Goal: Transaction & Acquisition: Obtain resource

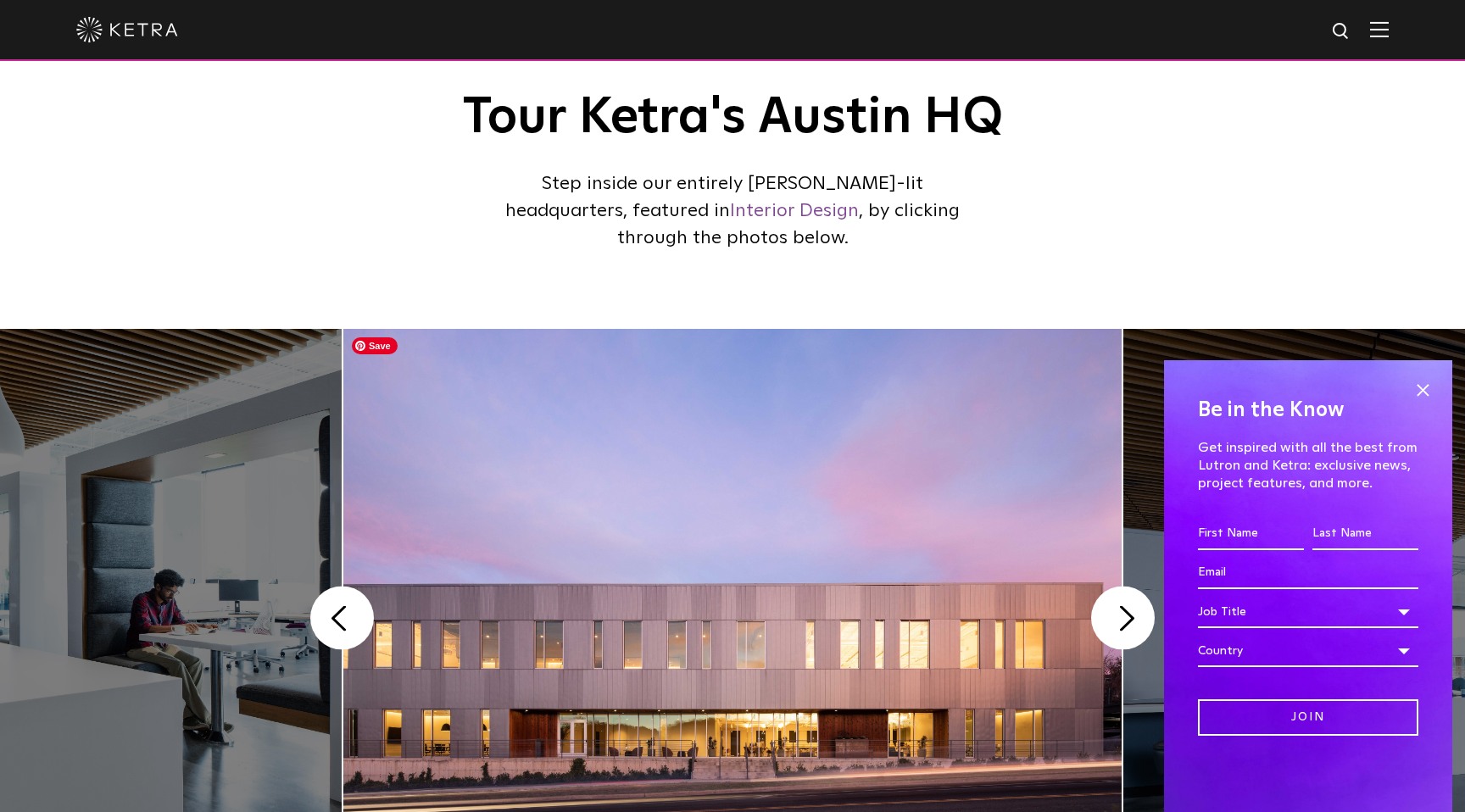
scroll to position [122, 0]
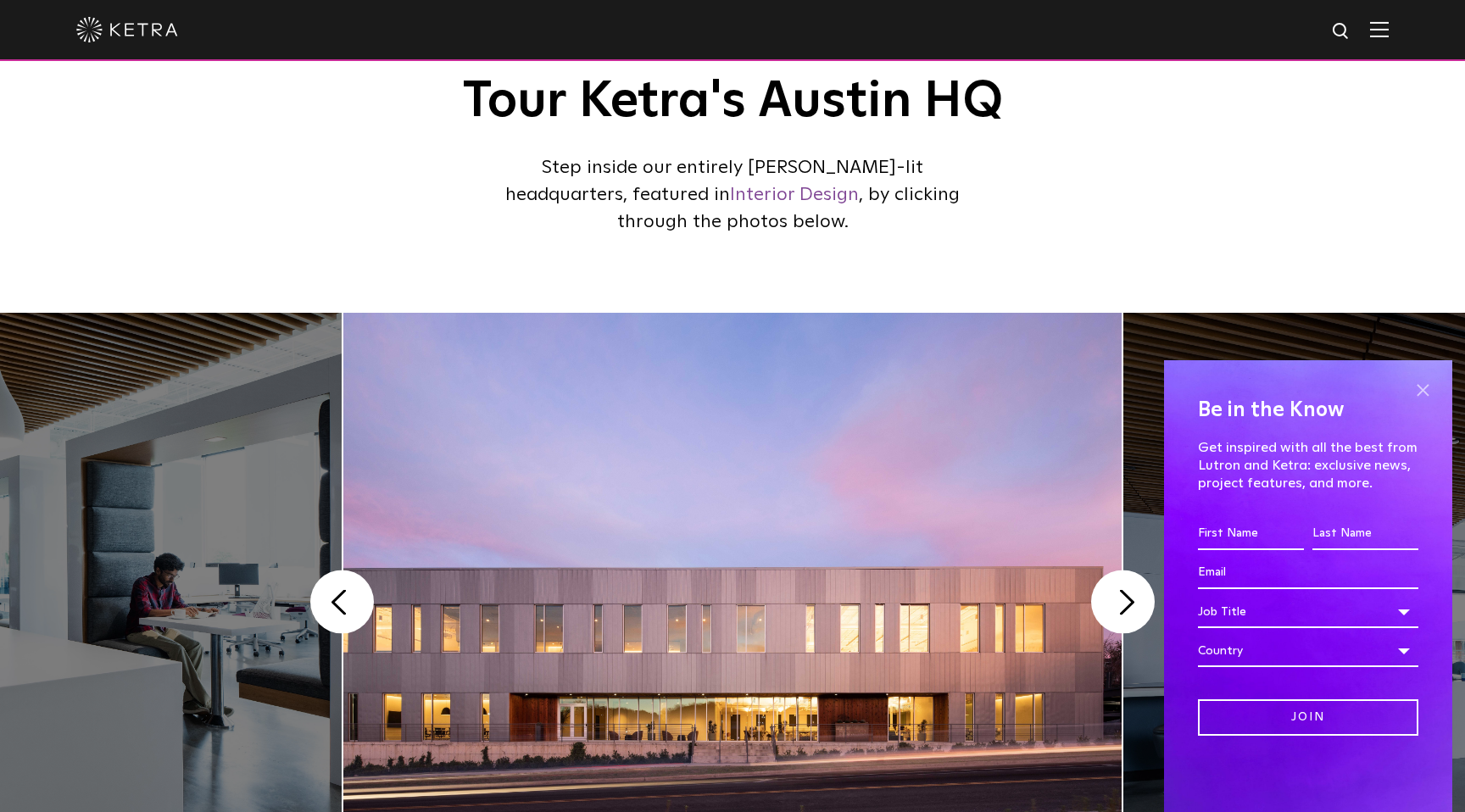
click at [1419, 389] on span at bounding box center [1423, 389] width 25 height 25
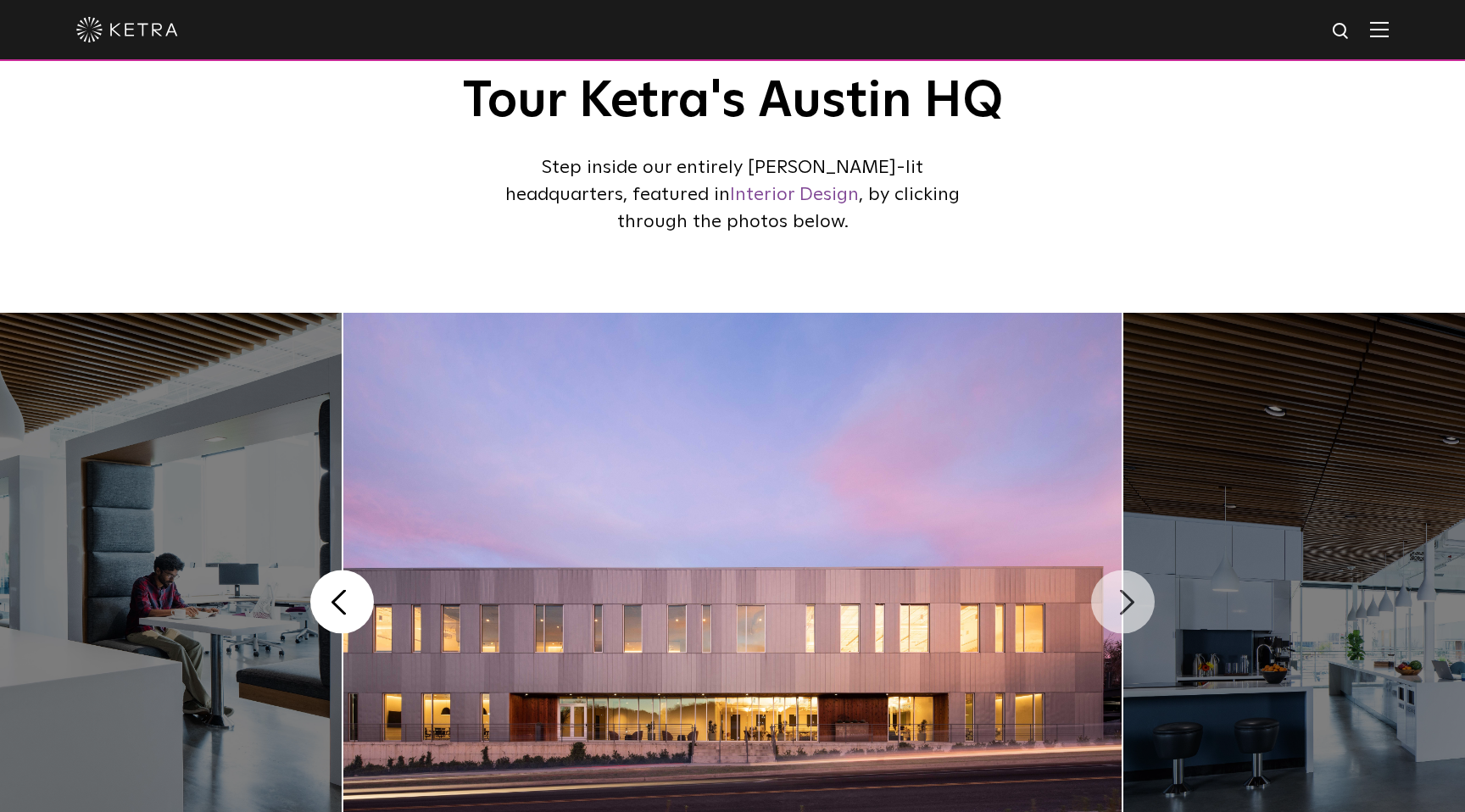
click at [1134, 591] on button "Next" at bounding box center [1123, 602] width 63 height 63
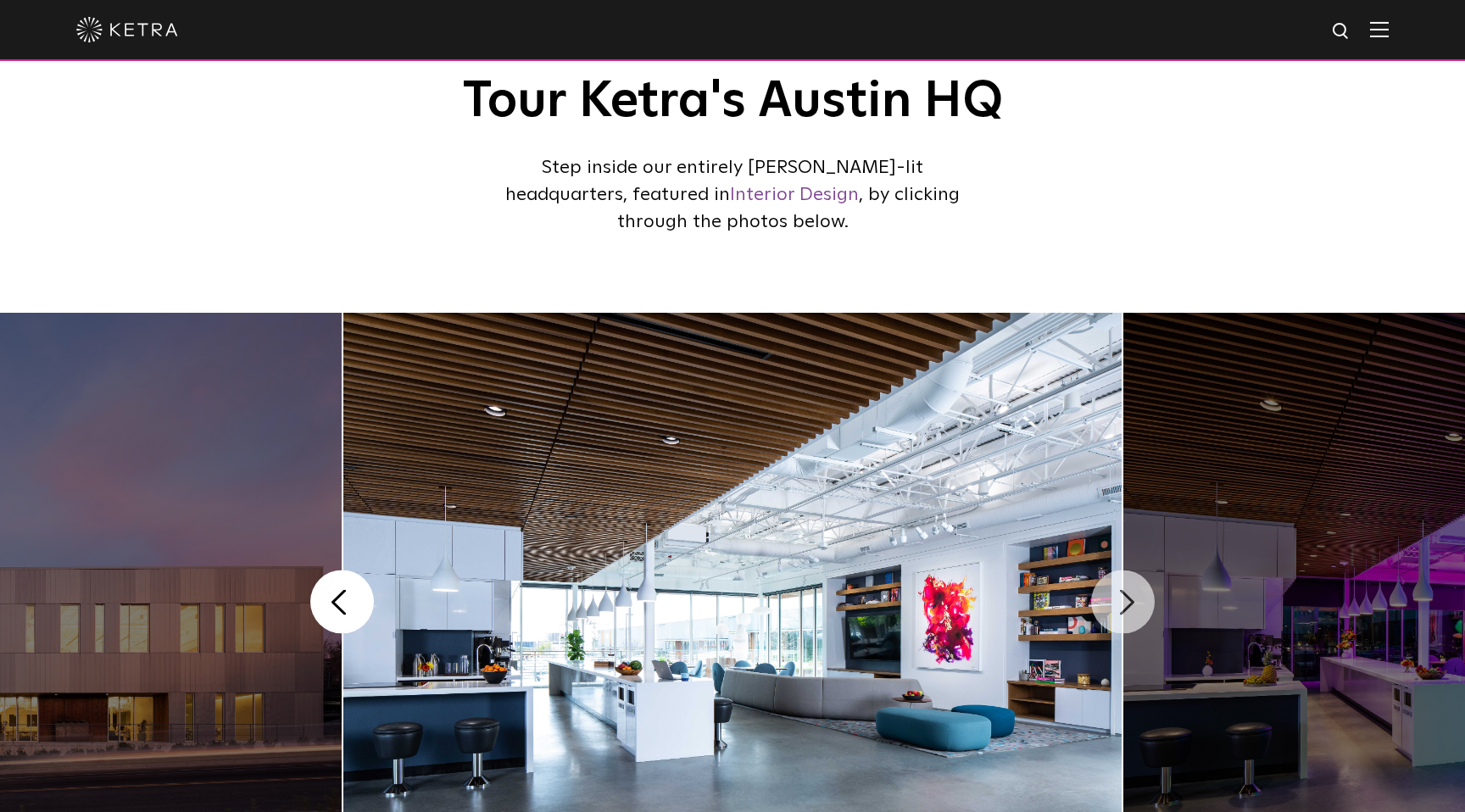
click at [1134, 591] on button "Next" at bounding box center [1123, 602] width 63 height 63
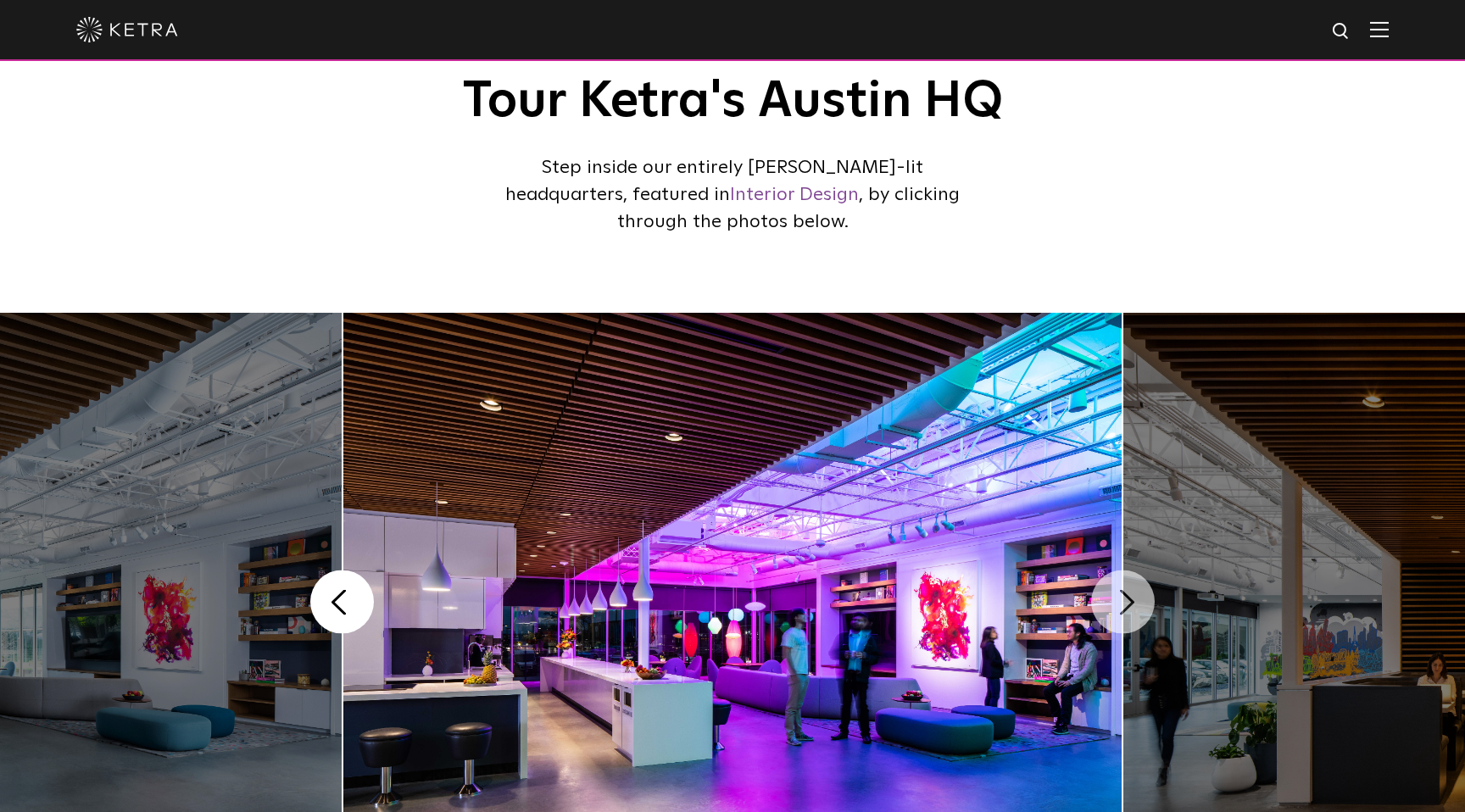
click at [1133, 590] on button "Next" at bounding box center [1123, 602] width 63 height 63
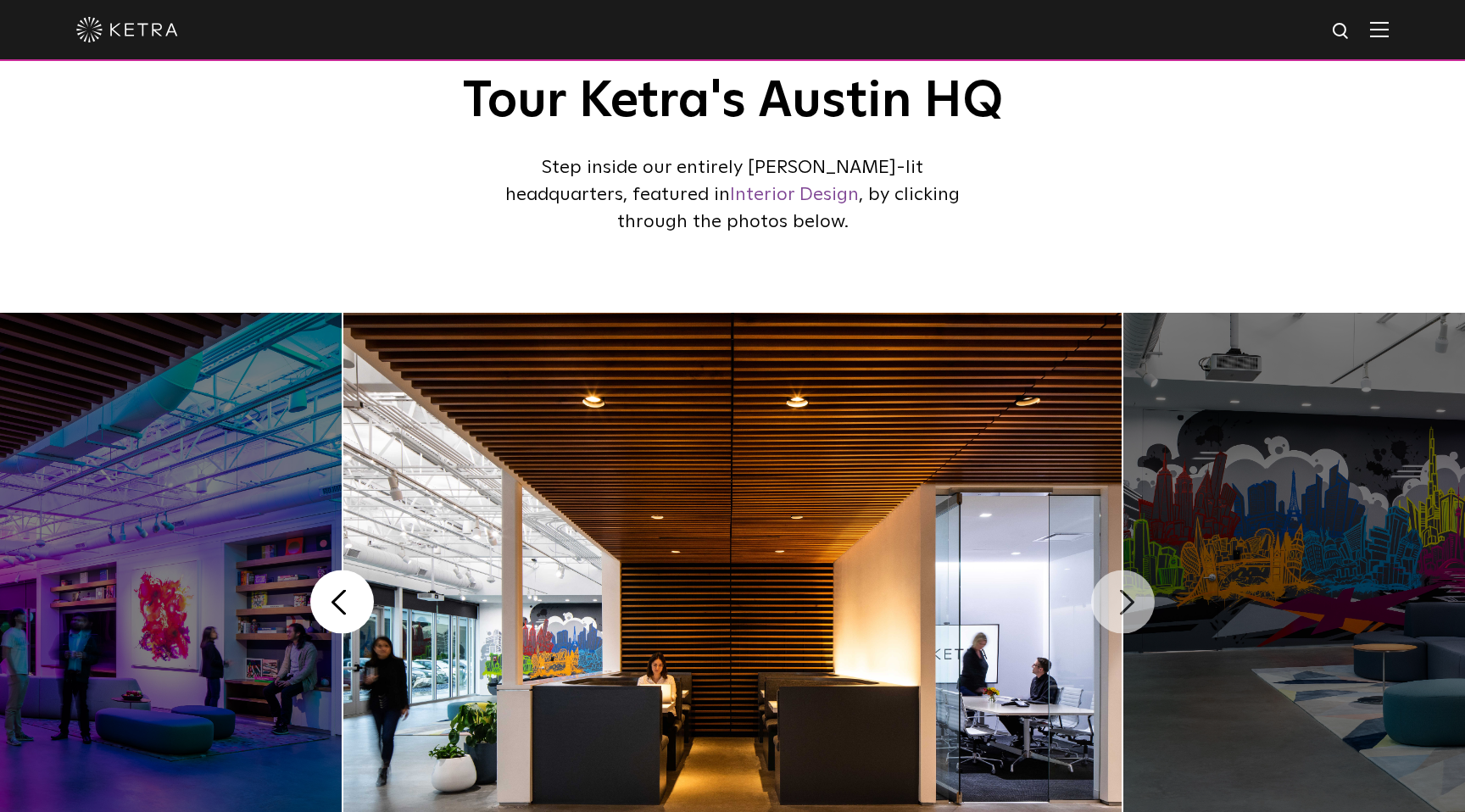
click at [1133, 590] on button "Next" at bounding box center [1123, 602] width 63 height 63
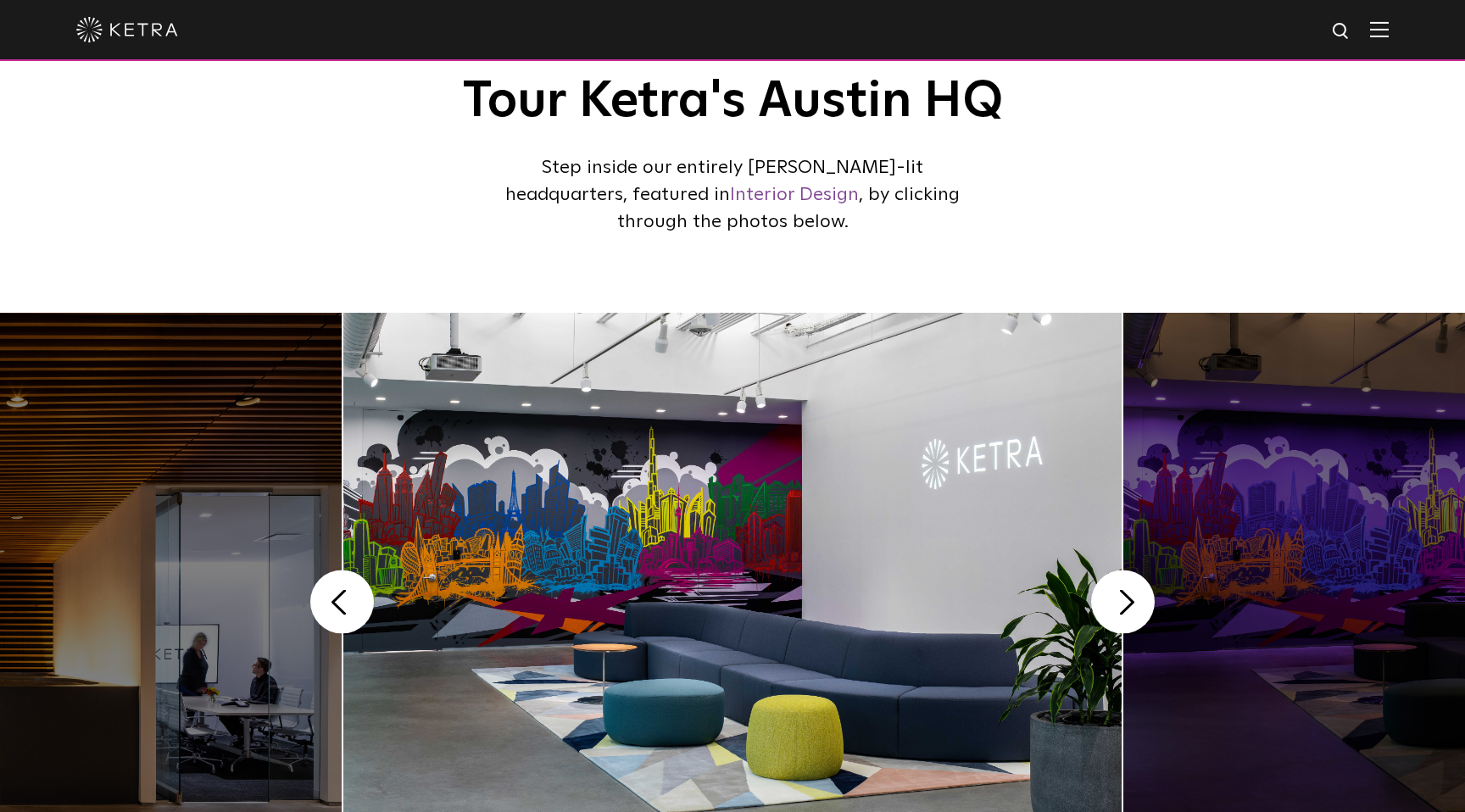
click at [147, 30] on img at bounding box center [127, 29] width 102 height 25
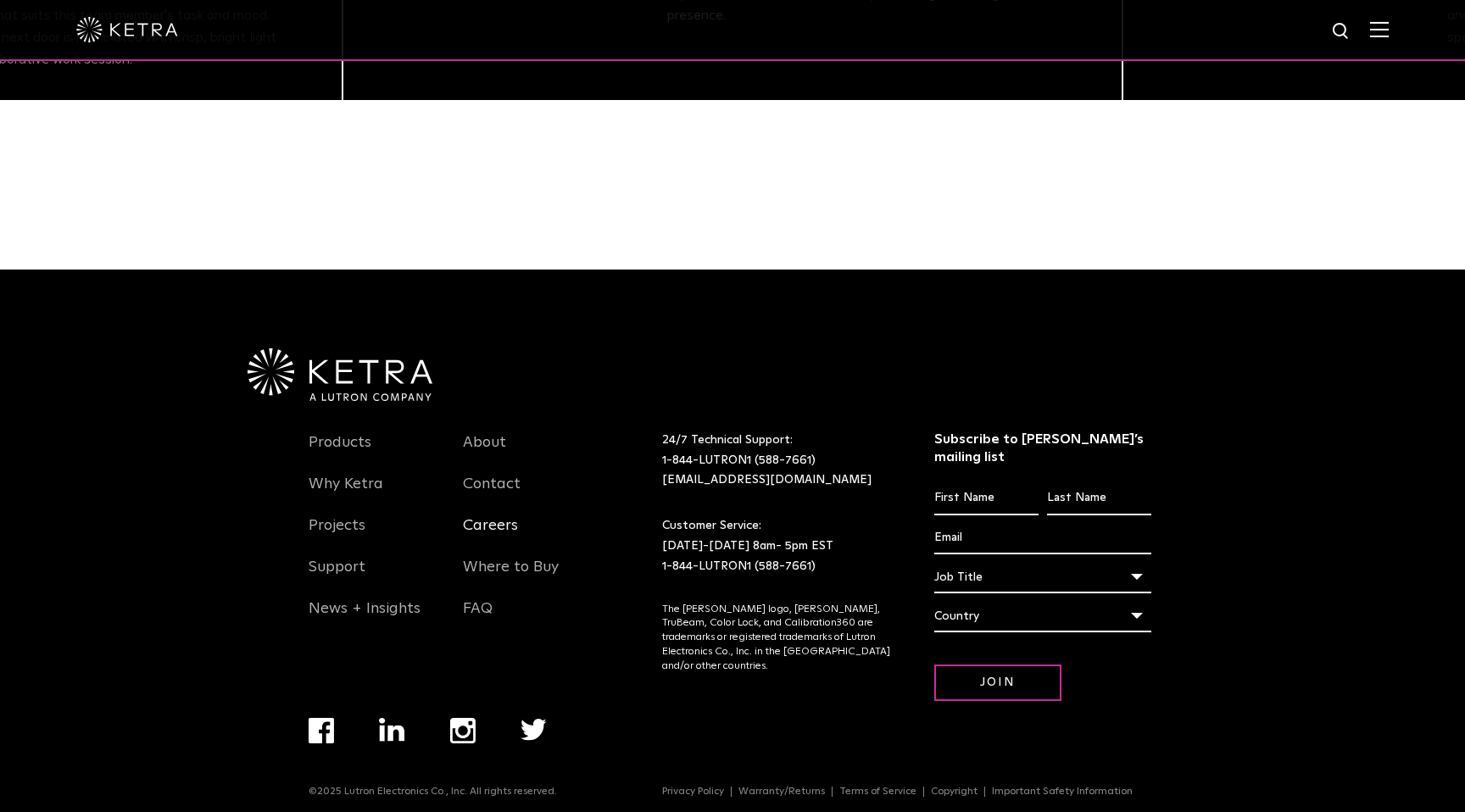
click at [503, 526] on link "Careers" at bounding box center [491, 535] width 55 height 39
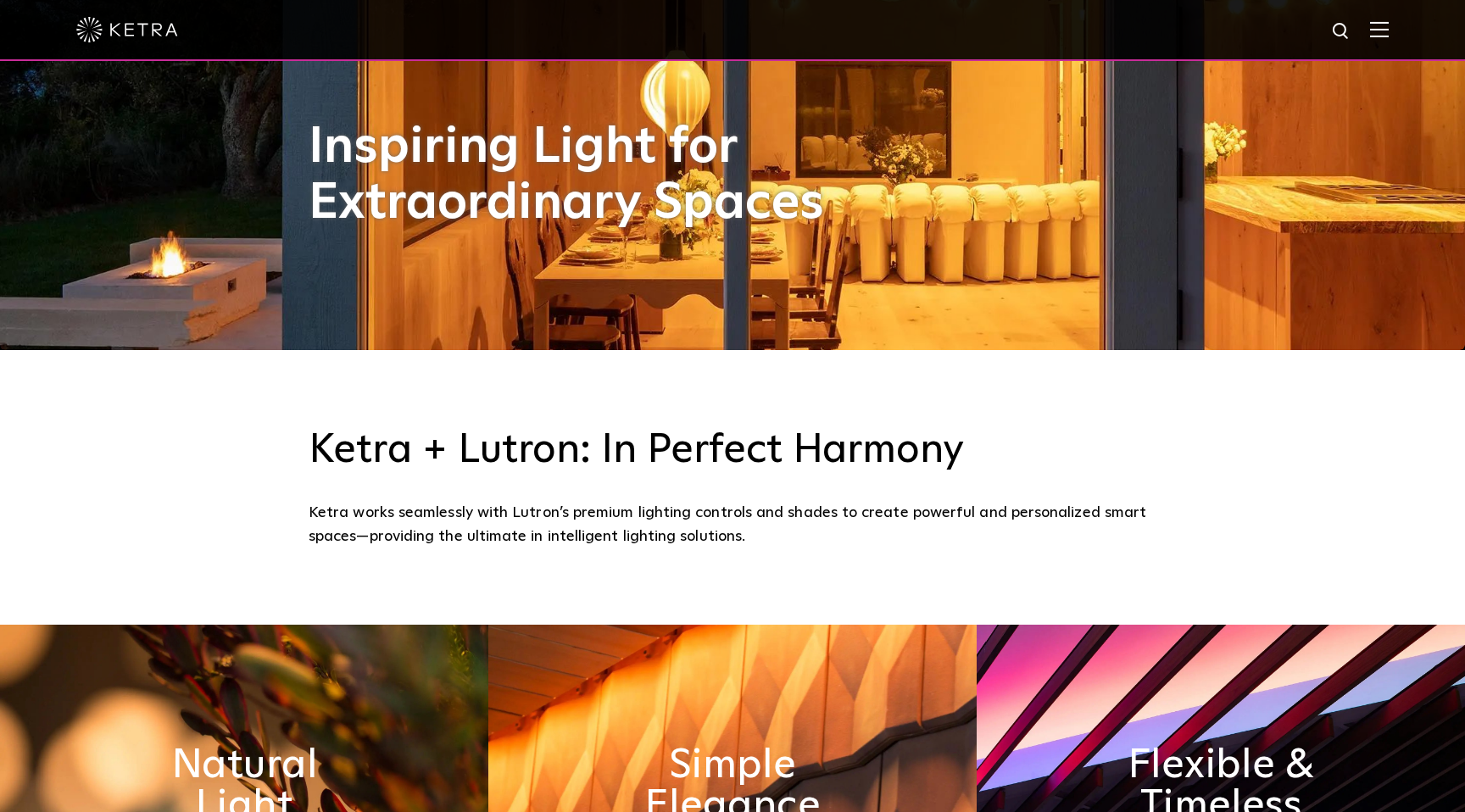
scroll to position [464, 0]
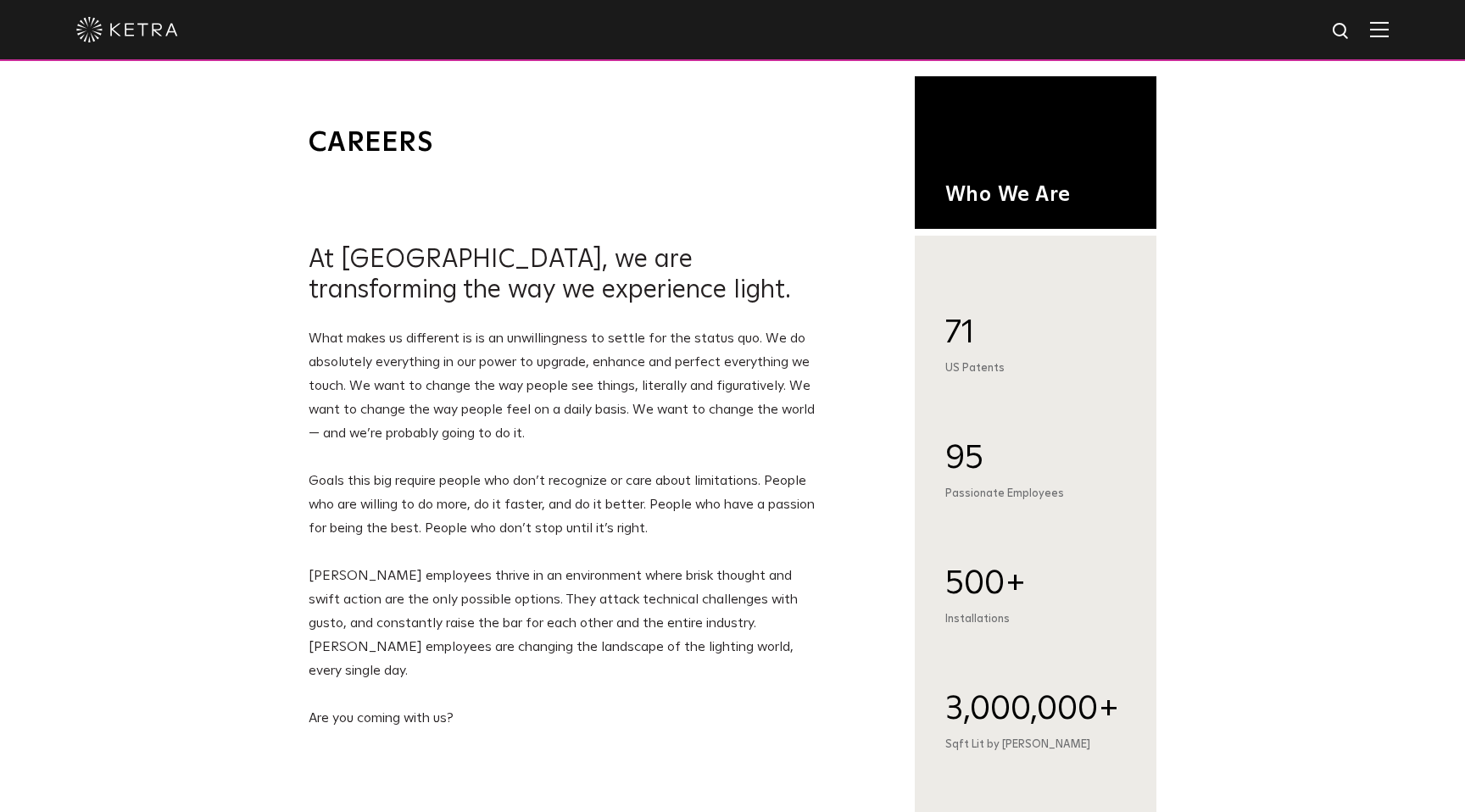
click at [119, 26] on img at bounding box center [127, 29] width 102 height 25
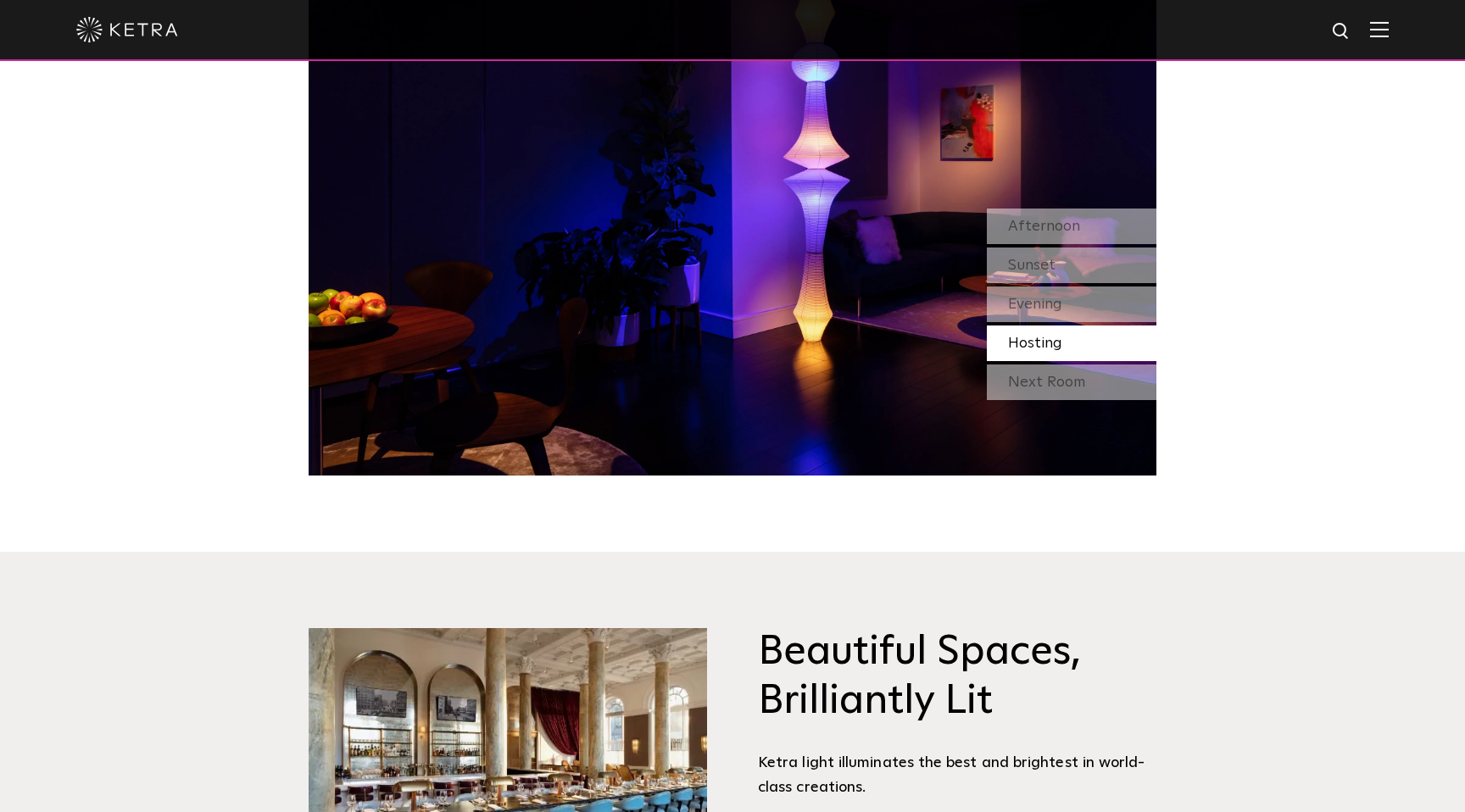
scroll to position [1570, 0]
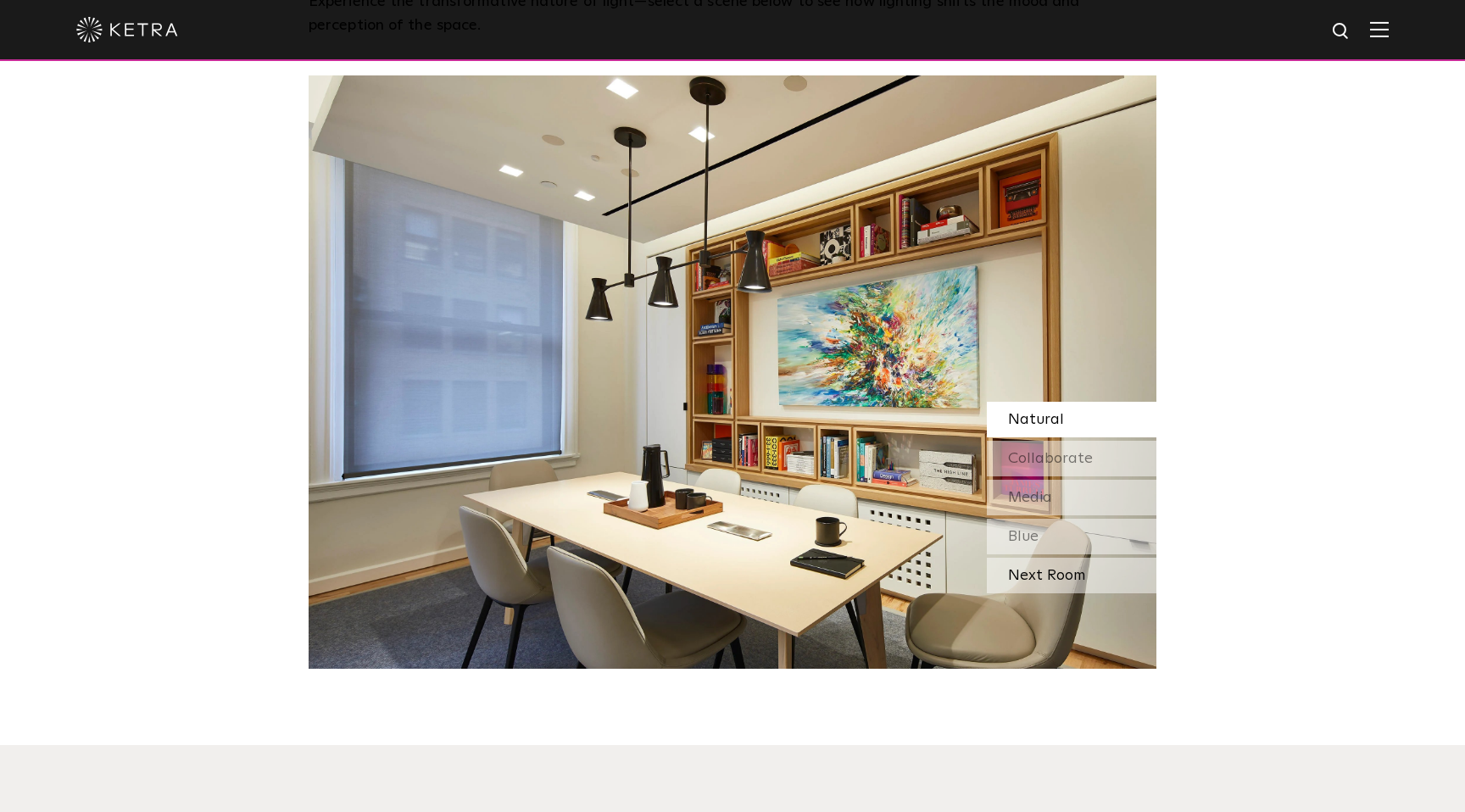
click at [1049, 569] on div "Next Room" at bounding box center [1072, 575] width 170 height 36
click at [1038, 456] on span "Collaborate" at bounding box center [1051, 458] width 85 height 15
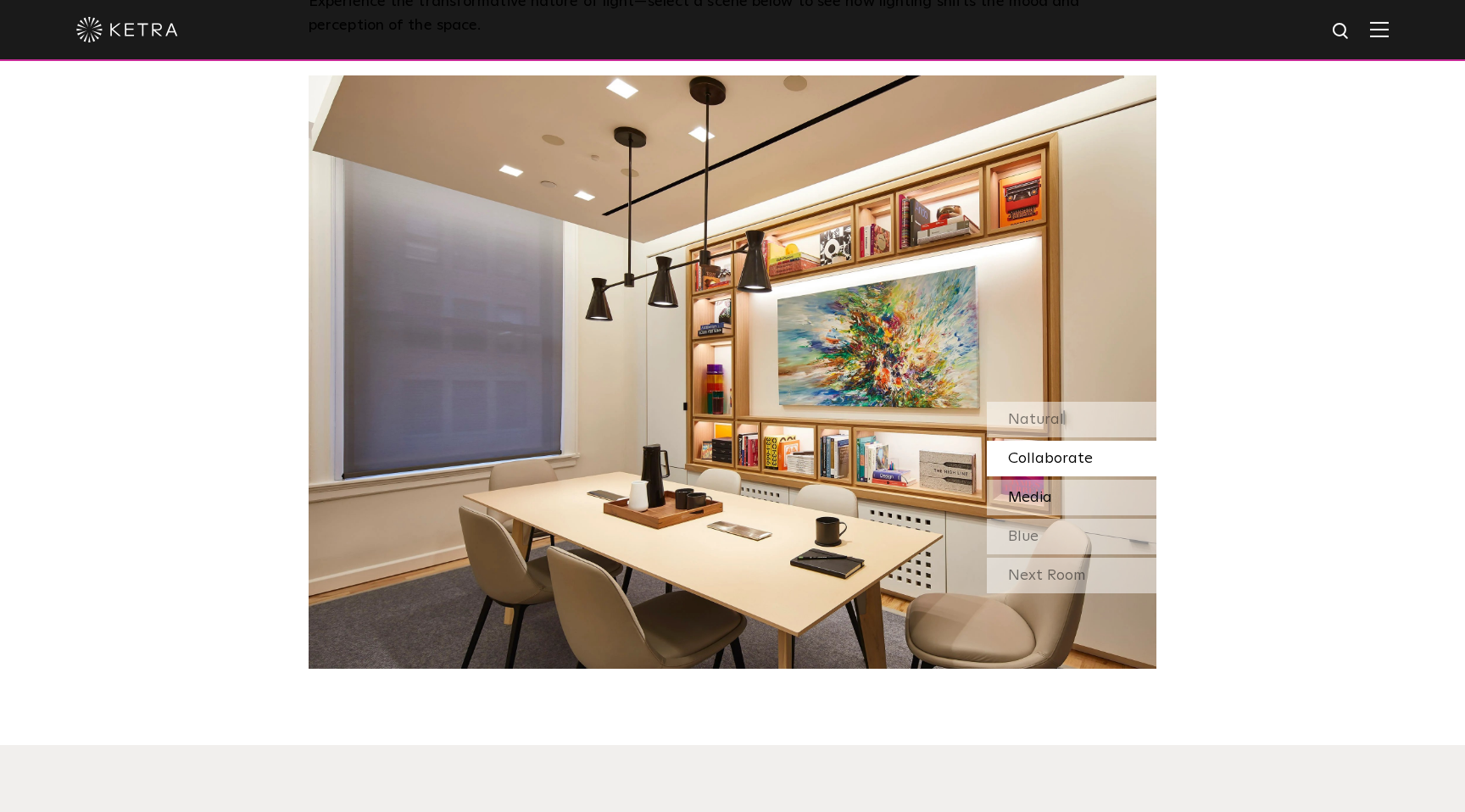
click at [1033, 496] on span "Media" at bounding box center [1030, 498] width 44 height 15
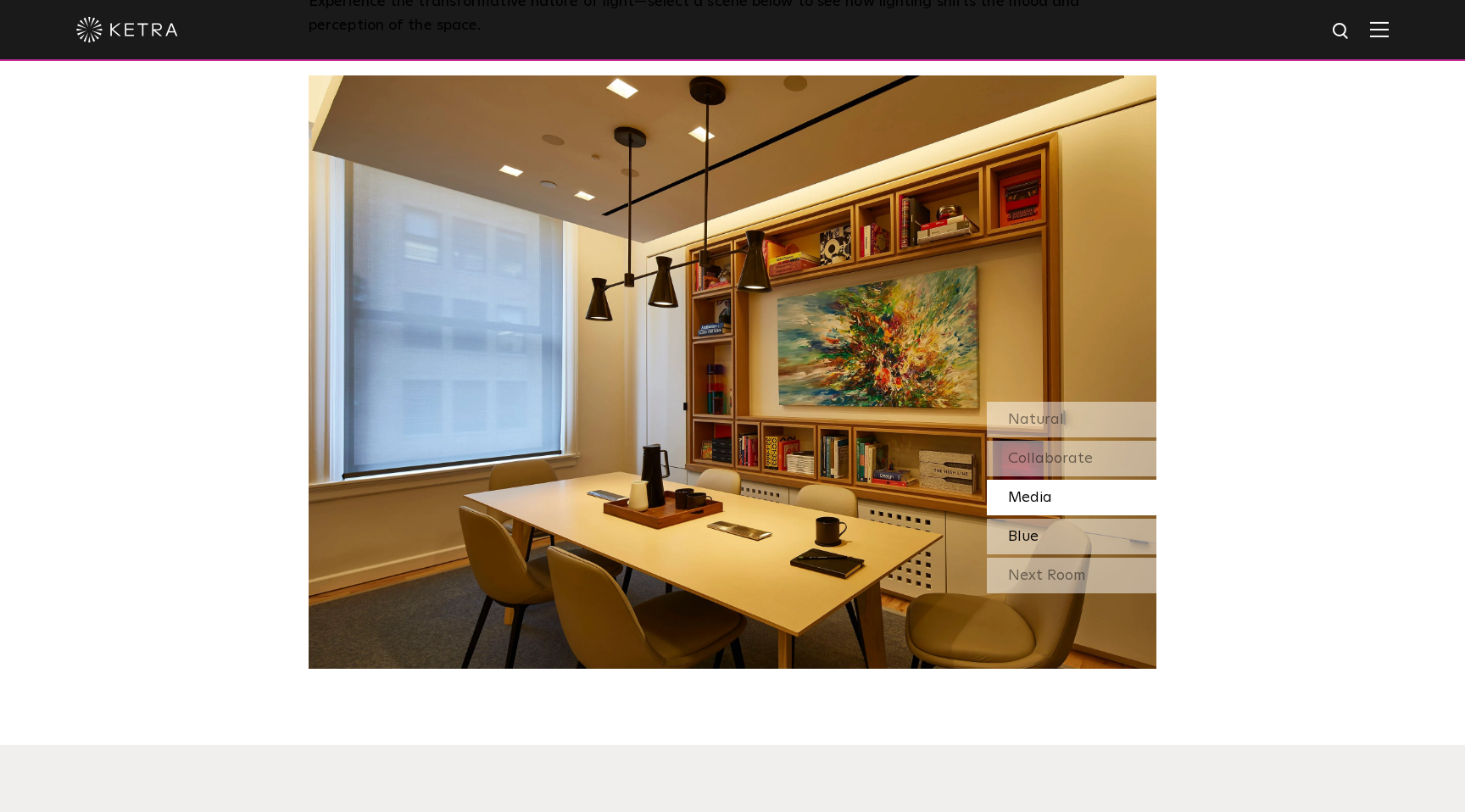
click at [1028, 533] on span "Blue" at bounding box center [1024, 537] width 30 height 15
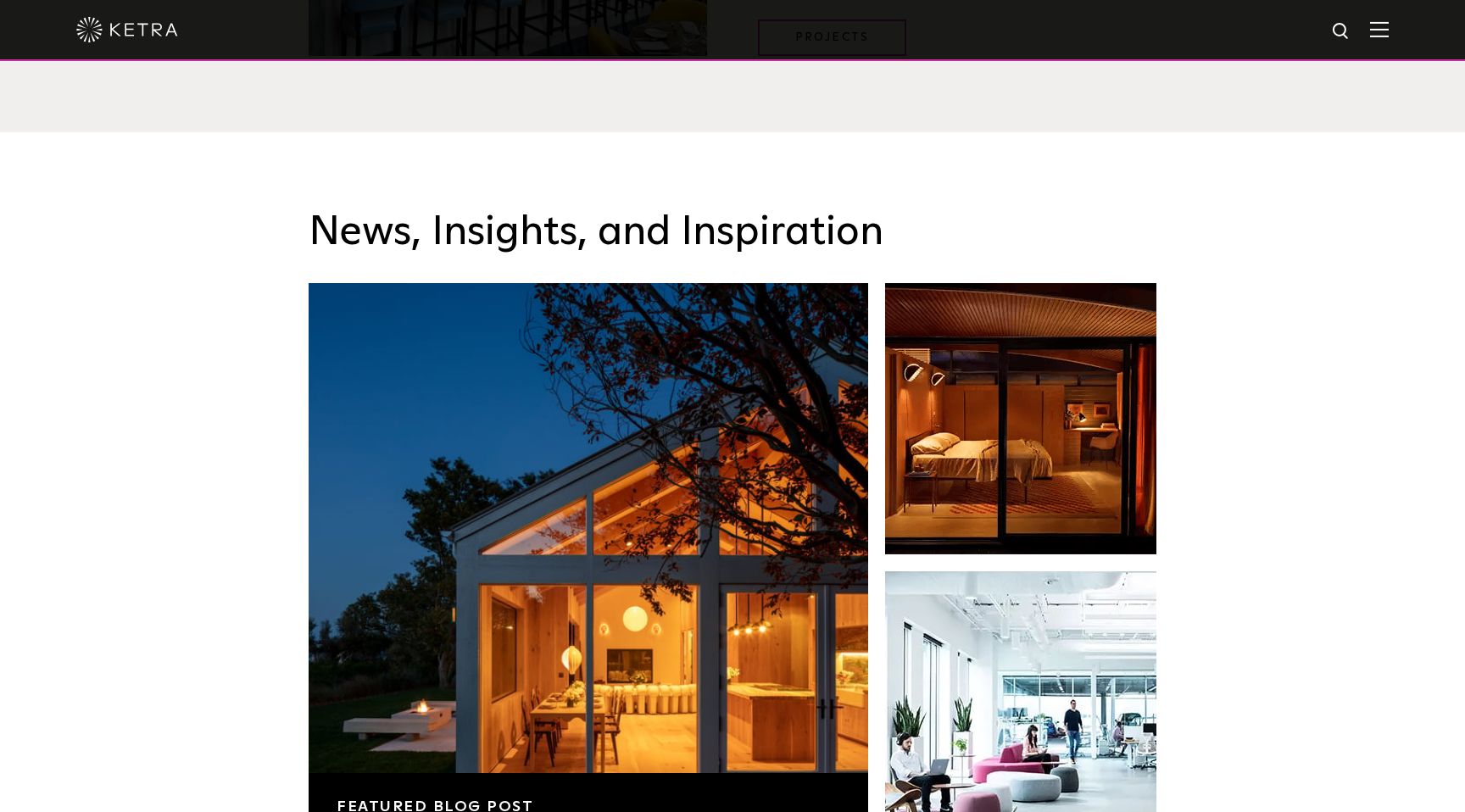
scroll to position [2675, 0]
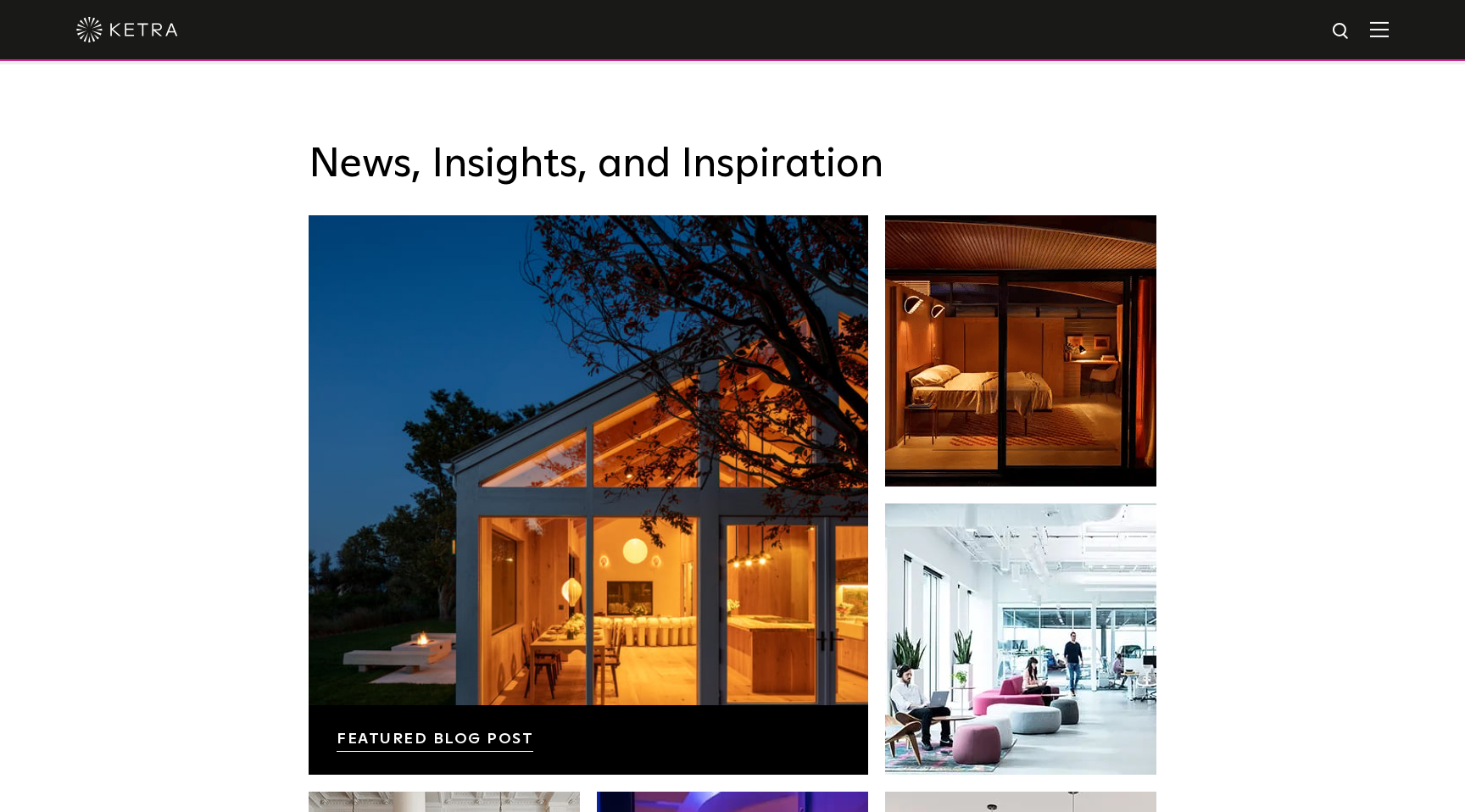
click at [1382, 34] on img at bounding box center [1380, 28] width 19 height 16
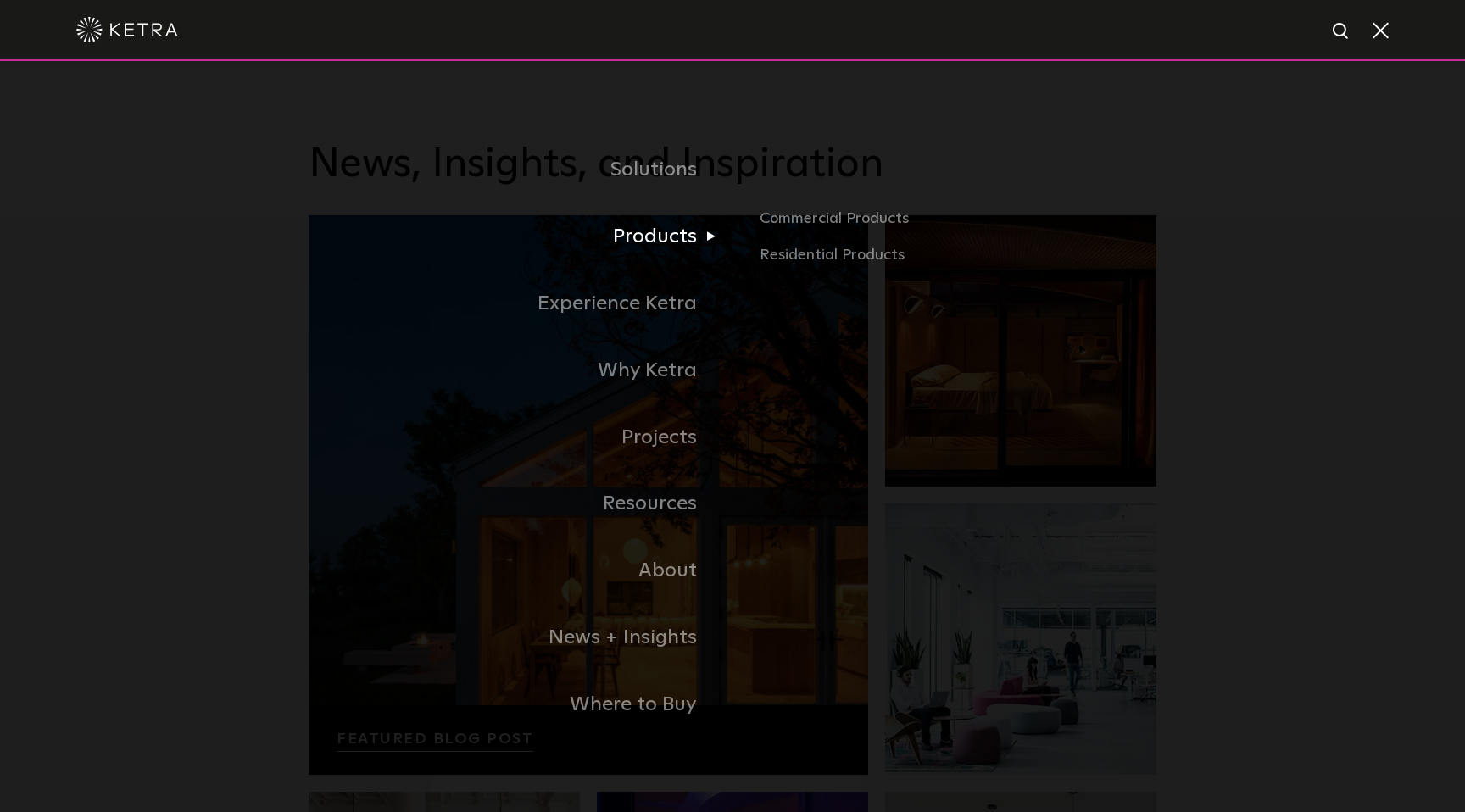
click at [652, 239] on link "Products" at bounding box center [520, 237] width 424 height 67
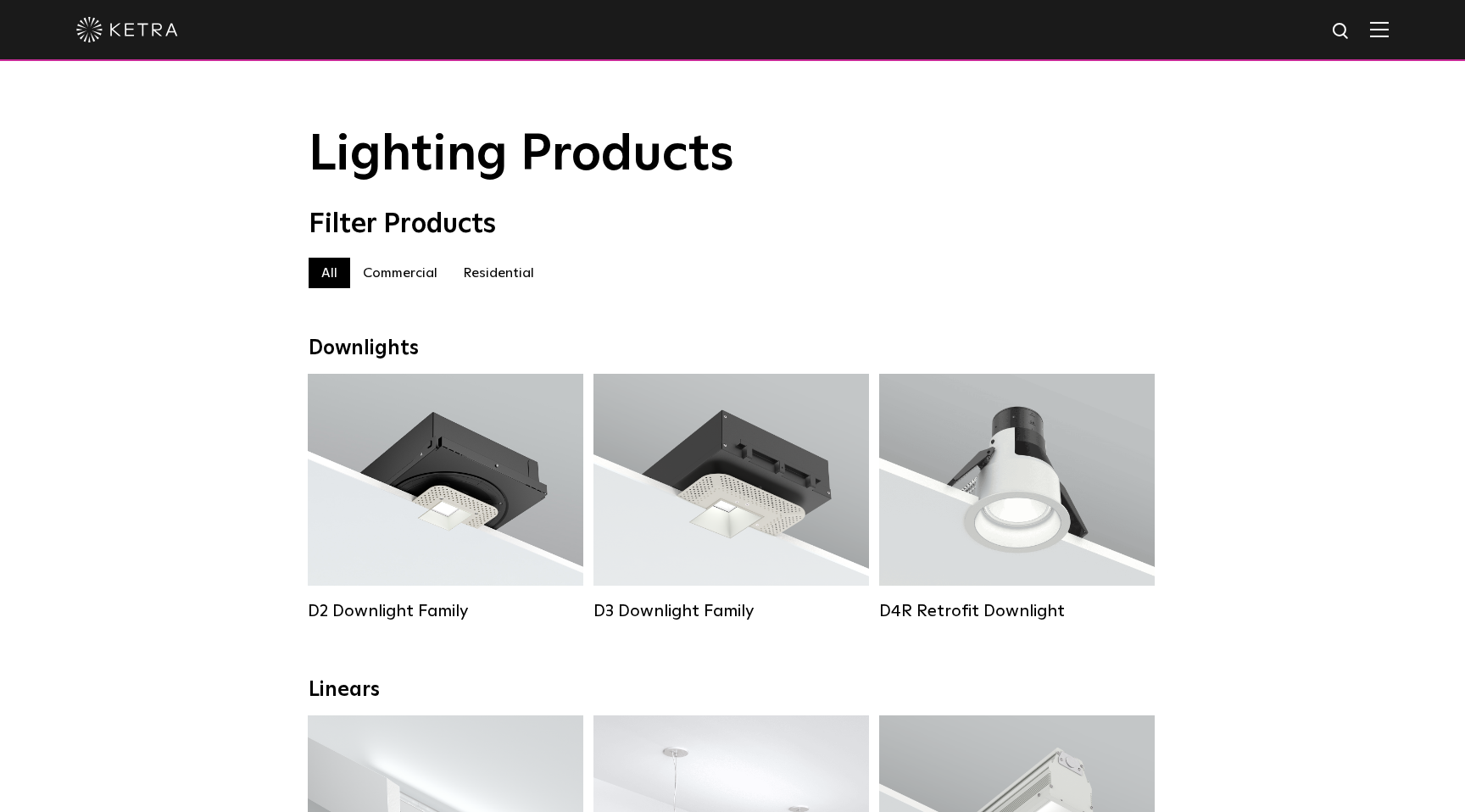
click at [398, 270] on label "Commercial" at bounding box center [400, 273] width 100 height 30
click at [489, 279] on label "Residential" at bounding box center [498, 273] width 96 height 30
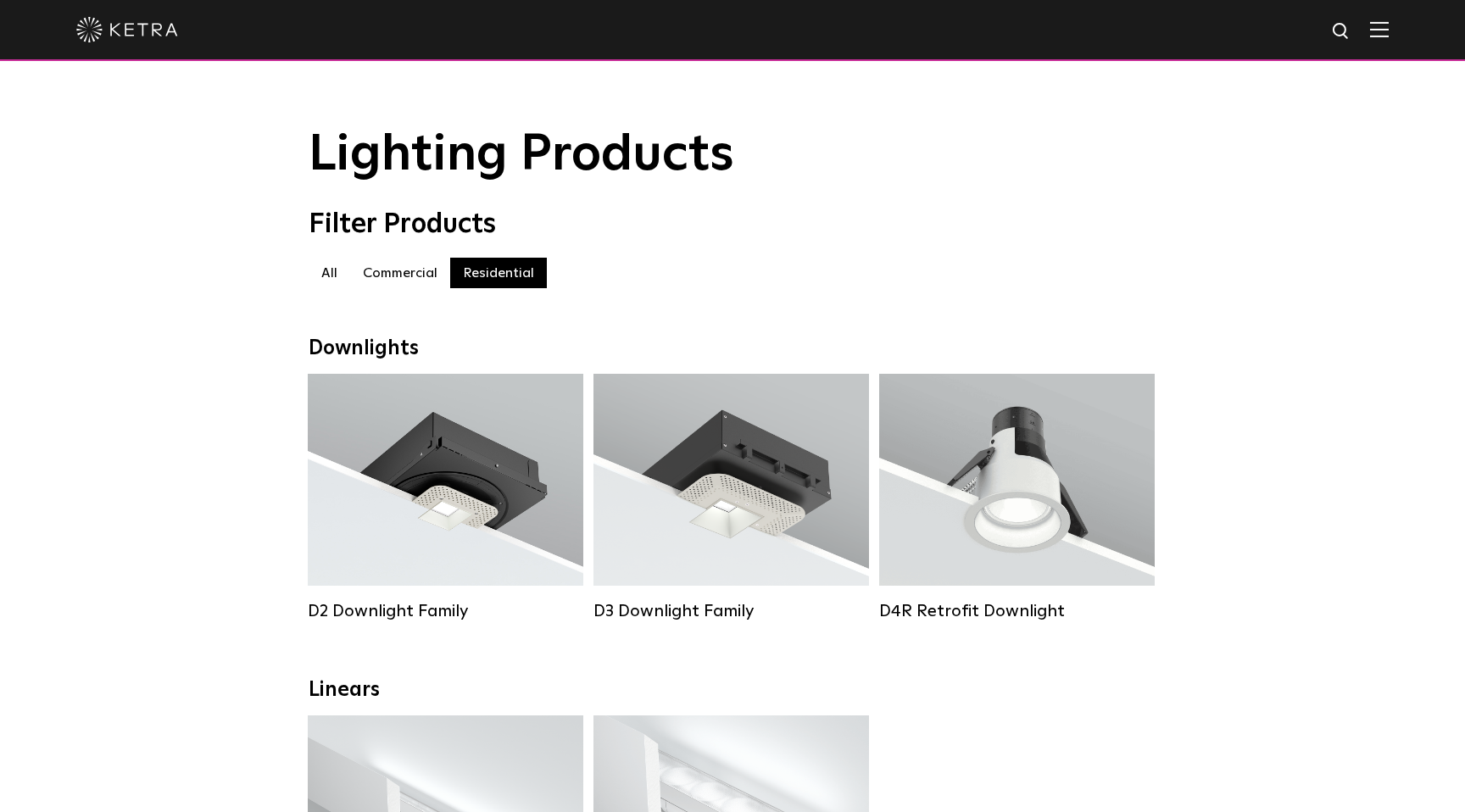
click at [489, 279] on label "Residential" at bounding box center [498, 273] width 96 height 30
click at [127, 33] on img at bounding box center [127, 29] width 102 height 25
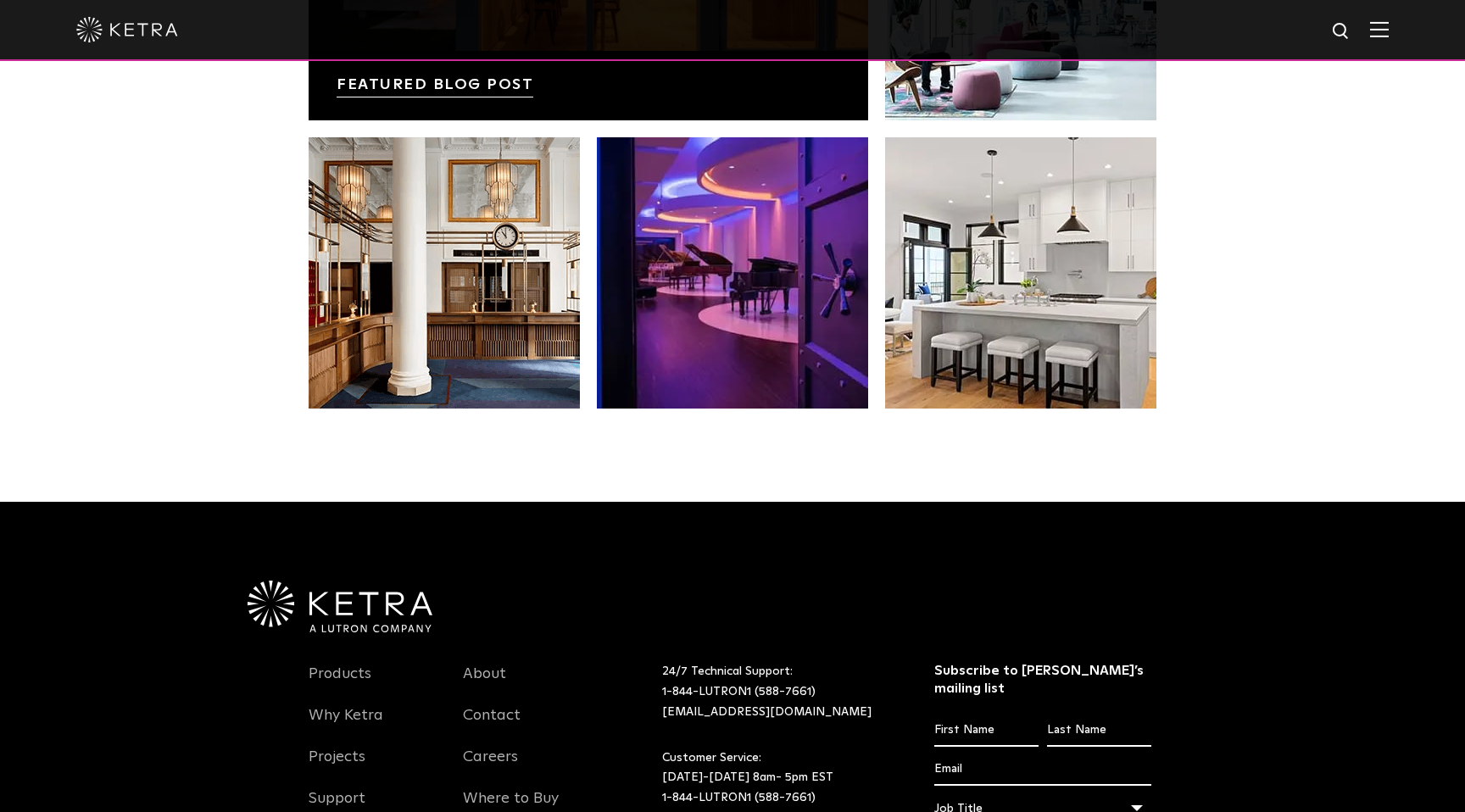
scroll to position [3561, 0]
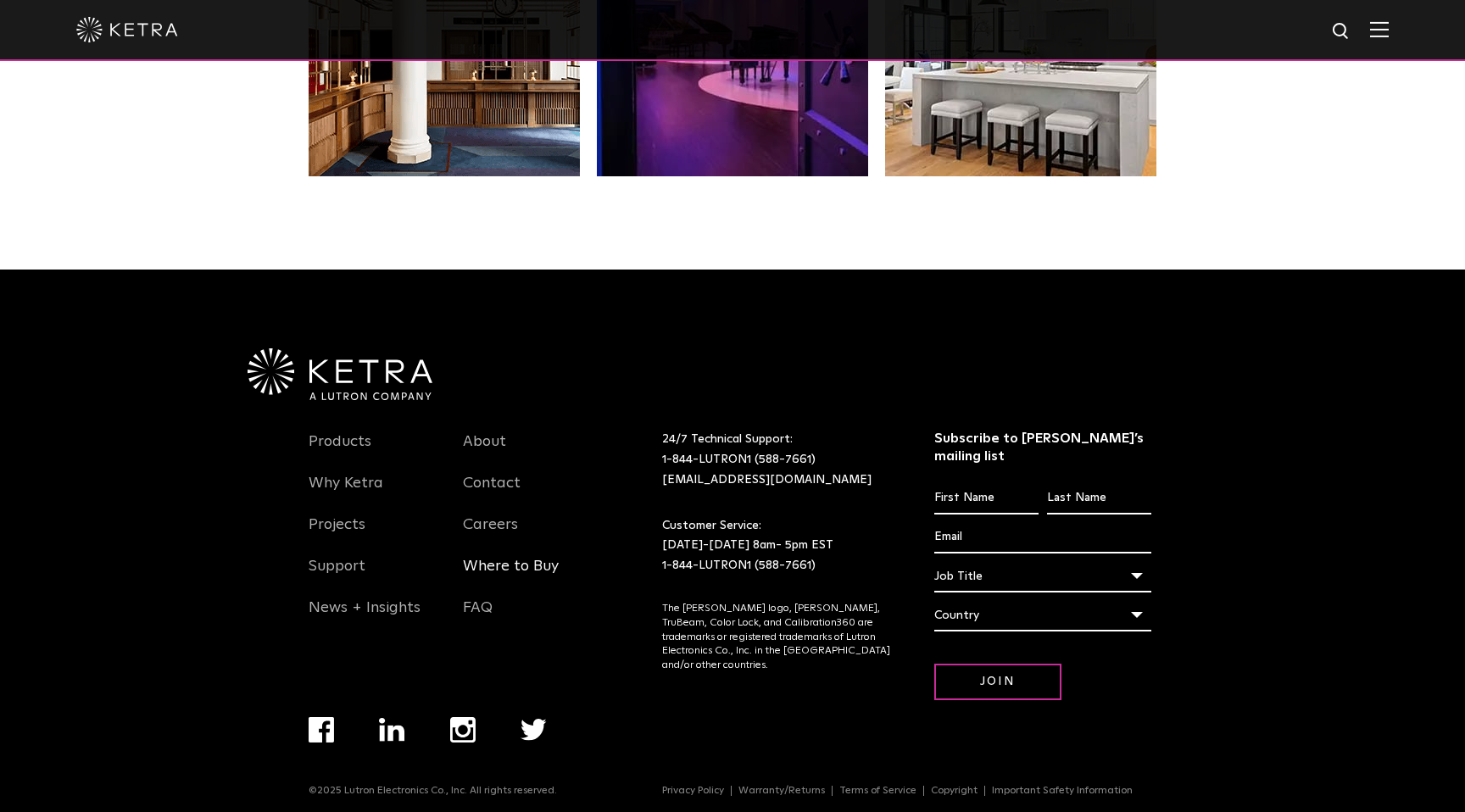
click at [520, 560] on link "Where to Buy" at bounding box center [511, 576] width 96 height 39
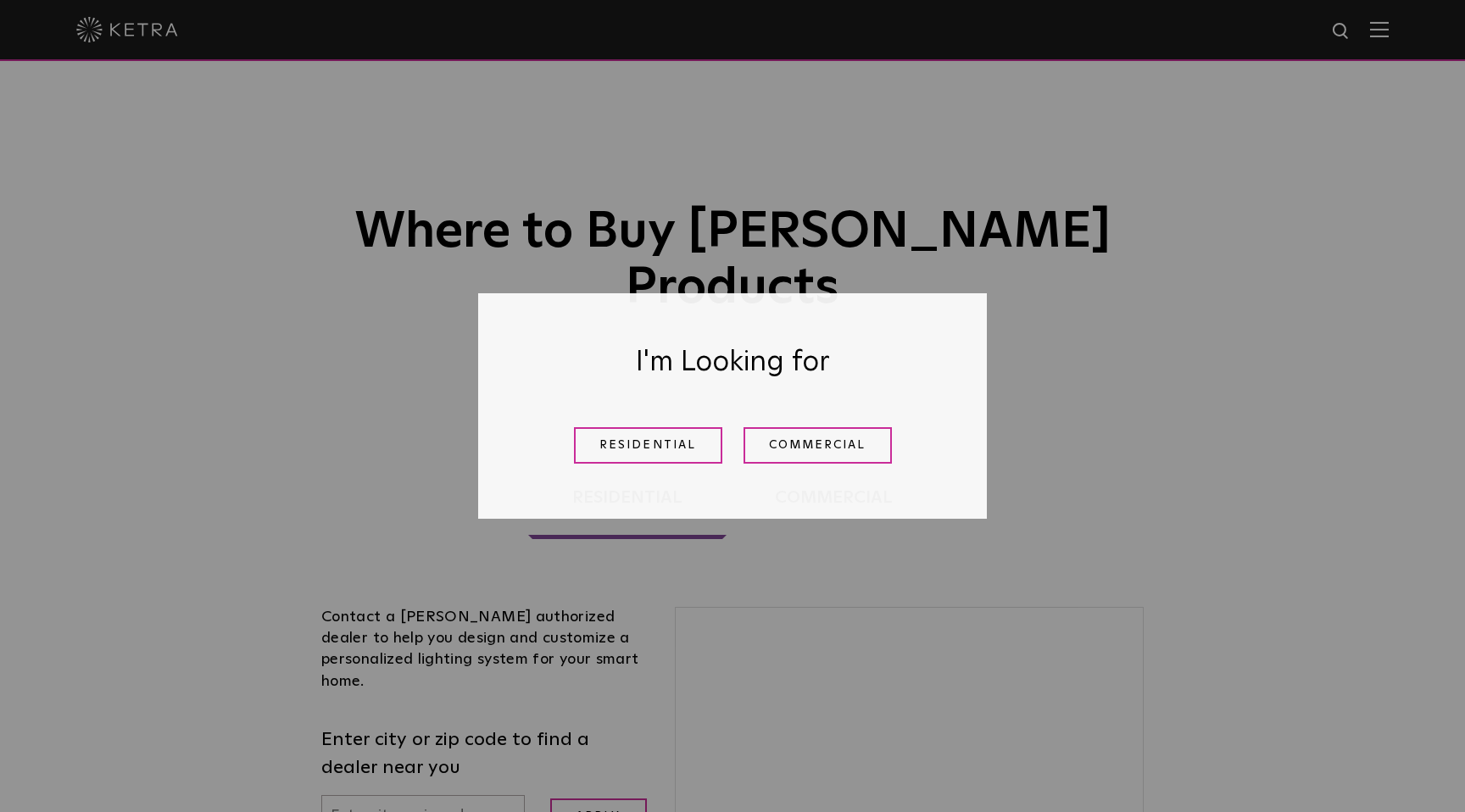
drag, startPoint x: 666, startPoint y: 447, endPoint x: 558, endPoint y: 507, distance: 123.5
click at [666, 447] on link "Residential" at bounding box center [648, 445] width 148 height 37
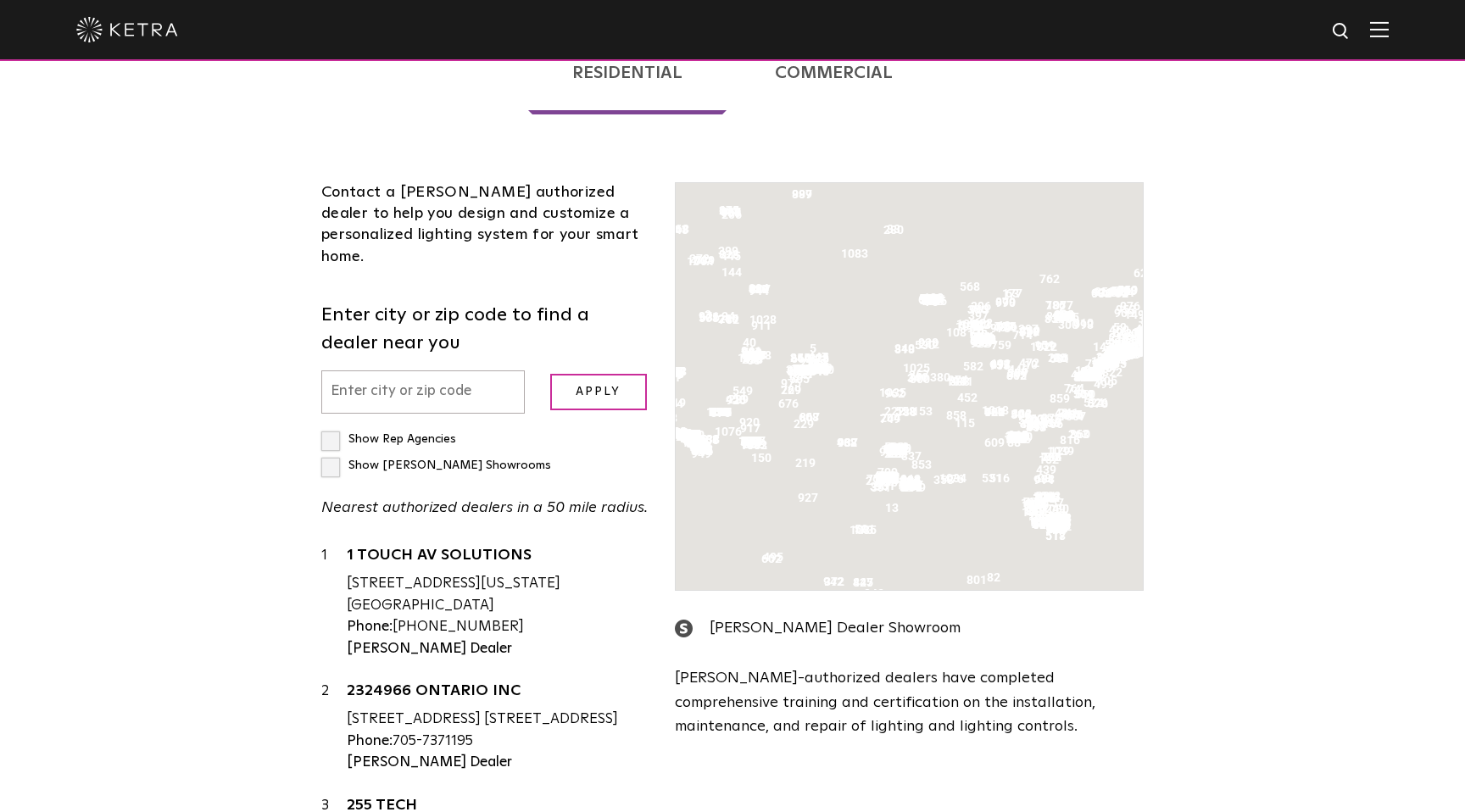
scroll to position [432, 0]
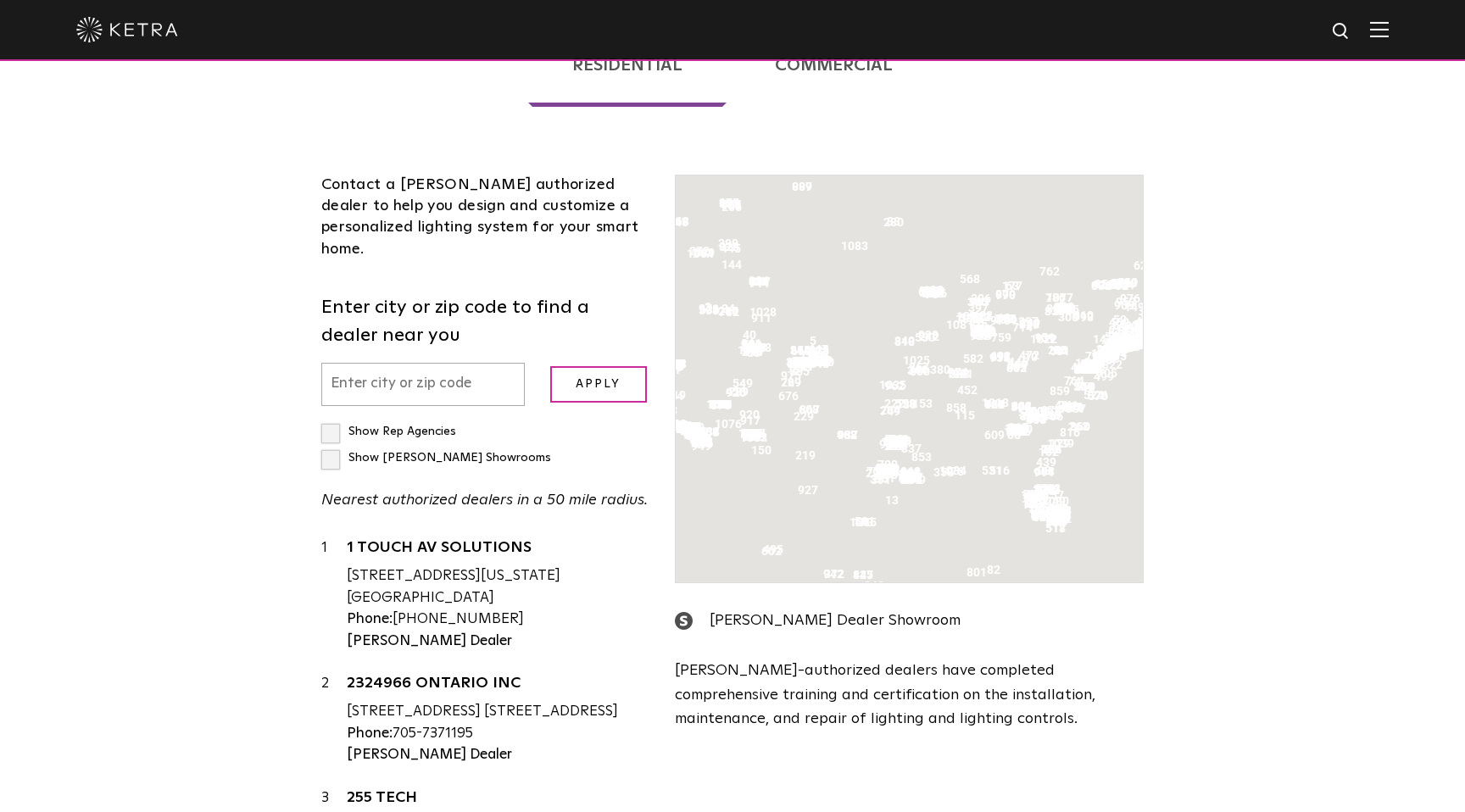
click at [390, 363] on input "text" at bounding box center [424, 385] width 204 height 43
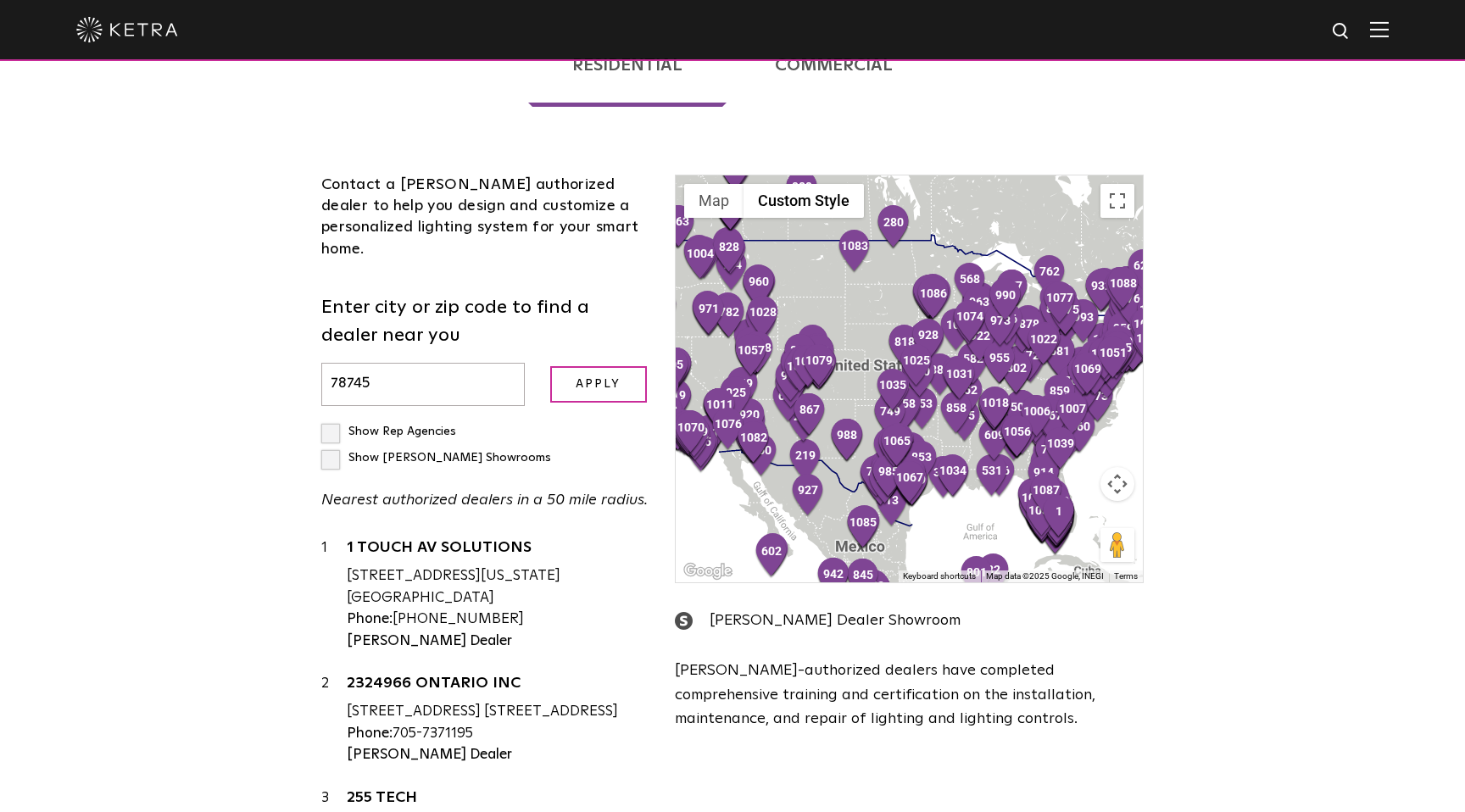
type input "78745"
click at [550, 366] on input "Apply" at bounding box center [598, 384] width 96 height 37
click at [624, 366] on input "Apply" at bounding box center [598, 384] width 96 height 37
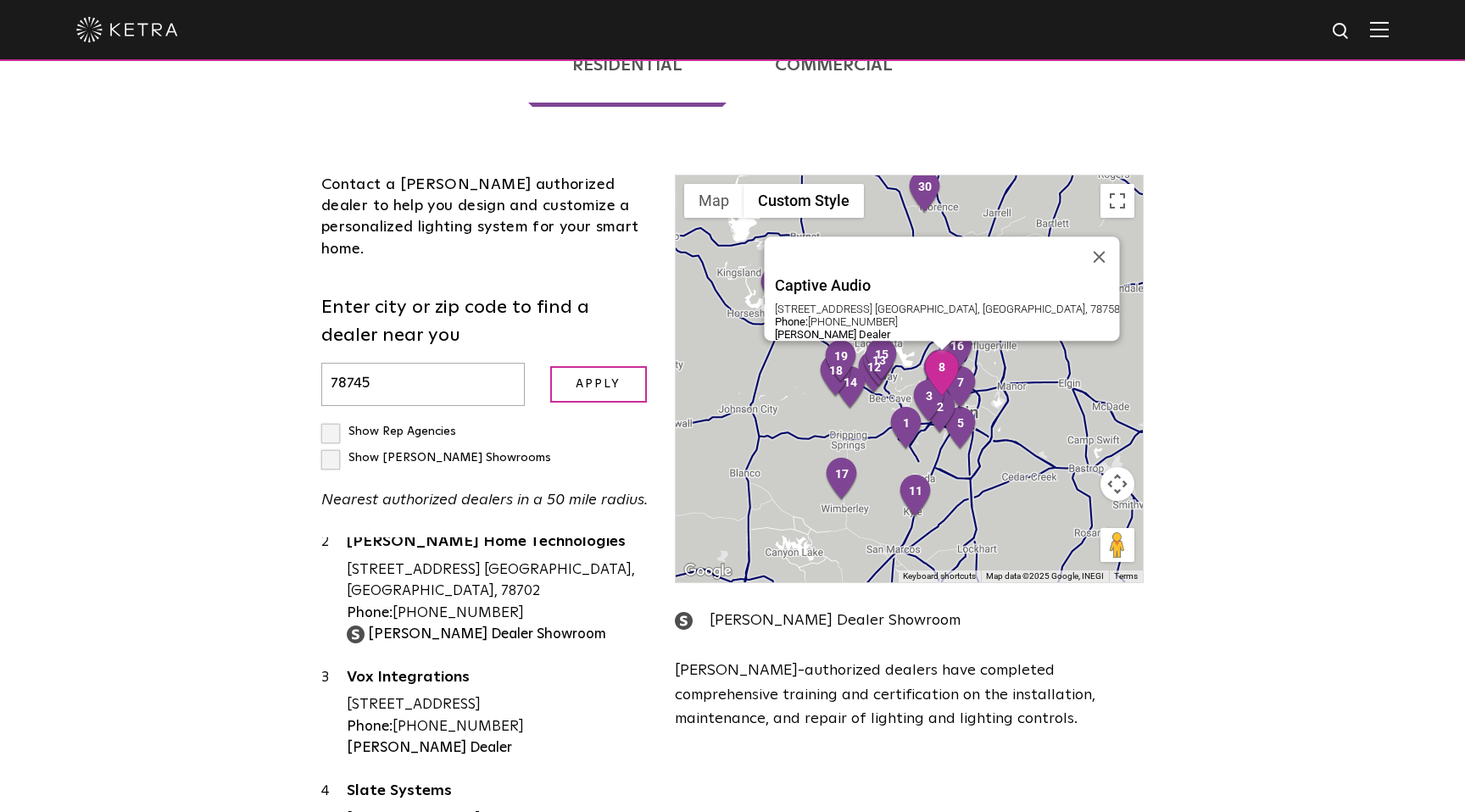
scroll to position [0, 0]
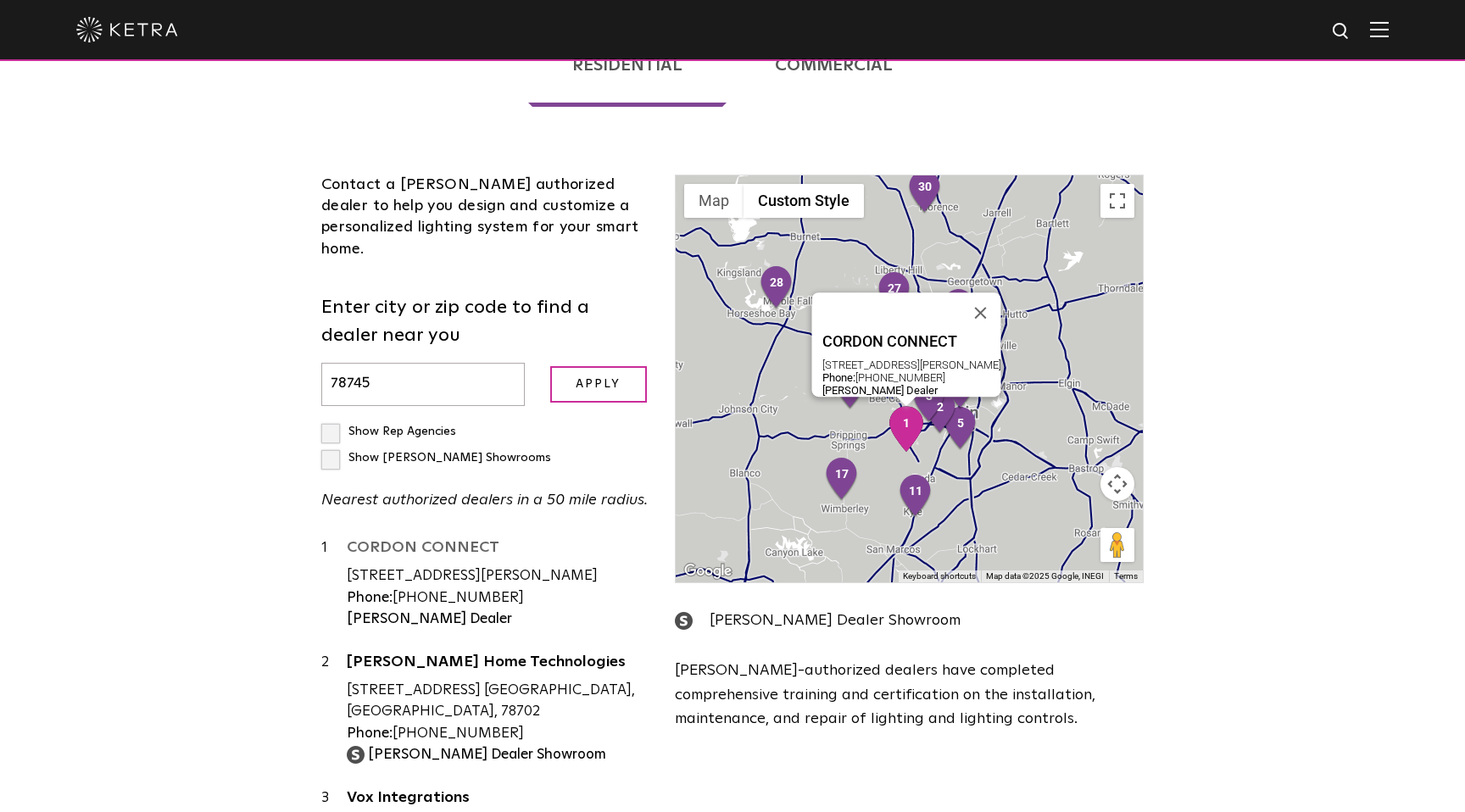
click at [451, 540] on link "CORDON CONNECT" at bounding box center [498, 551] width 303 height 21
